Goal: Task Accomplishment & Management: Complete application form

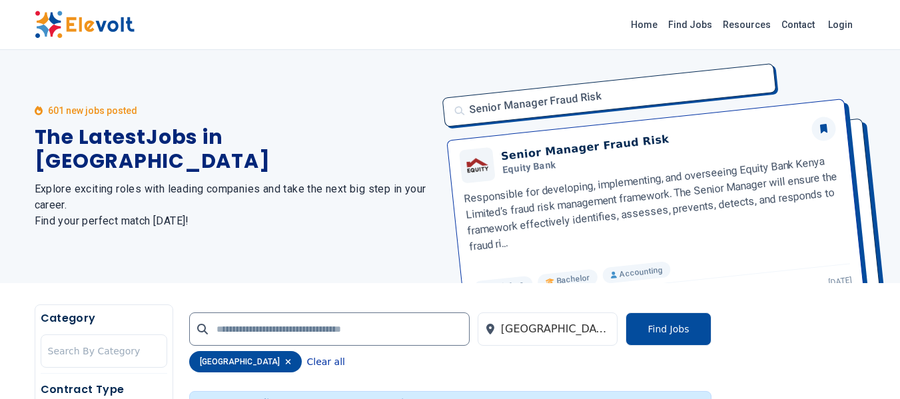
click at [307, 362] on button "Clear all" at bounding box center [326, 361] width 38 height 21
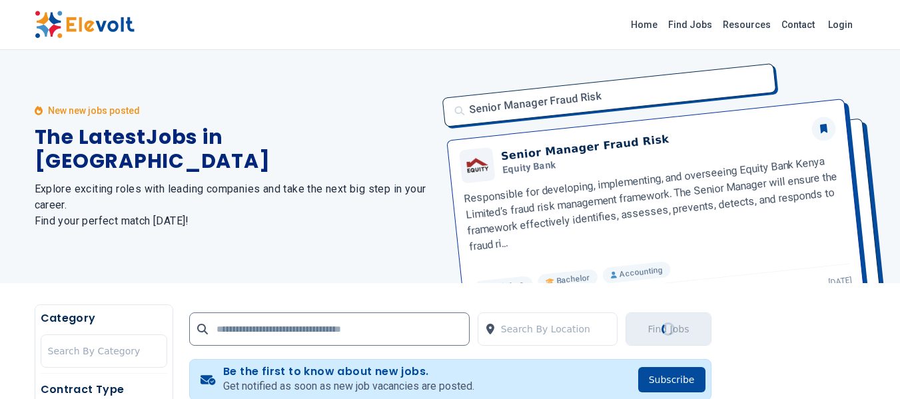
scroll to position [266, 0]
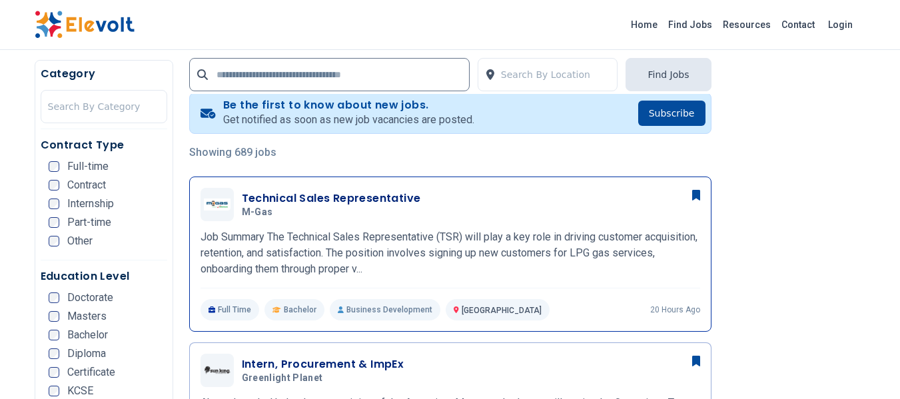
scroll to position [333, 0]
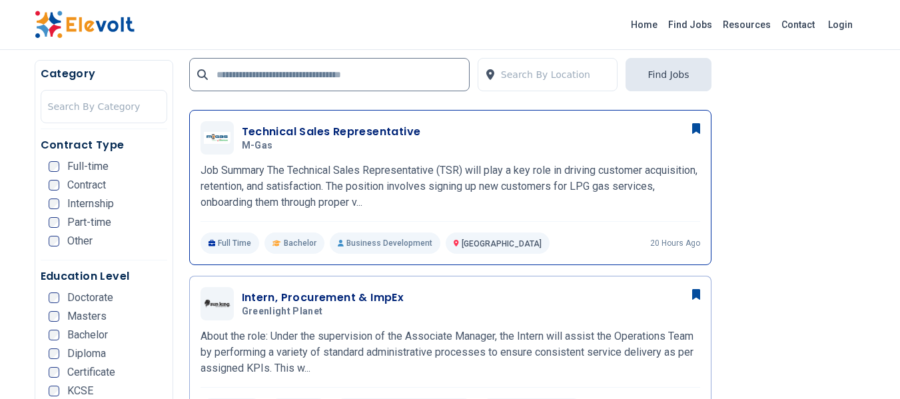
click at [354, 131] on h3 "Technical Sales Representative" at bounding box center [331, 132] width 179 height 16
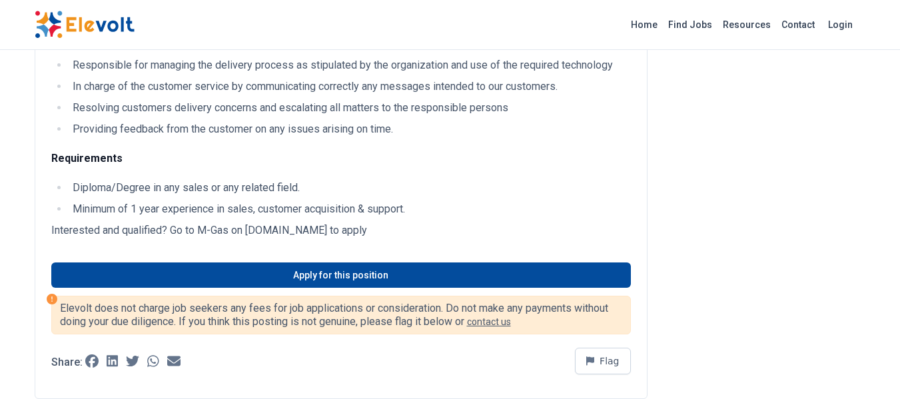
scroll to position [932, 0]
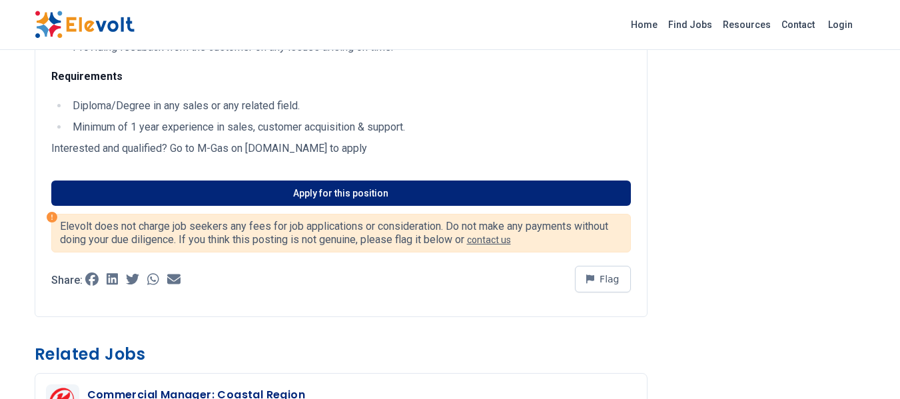
click at [318, 206] on link "Apply for this position" at bounding box center [340, 192] width 579 height 25
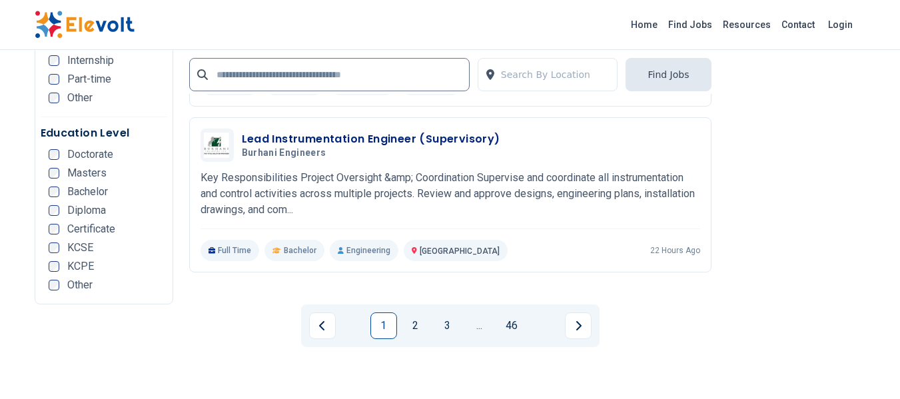
scroll to position [2841, 0]
